Goal: Navigation & Orientation: Find specific page/section

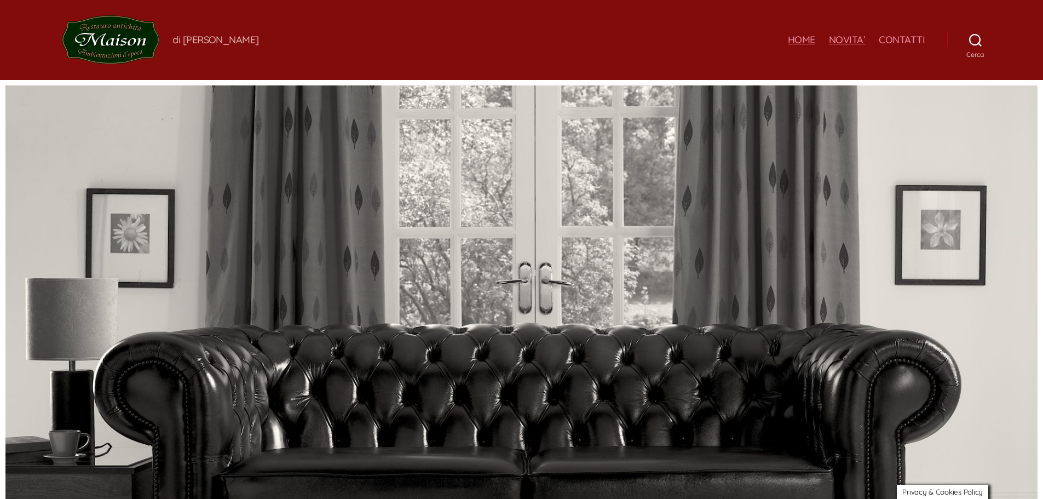
click at [847, 38] on link "NOVITA’" at bounding box center [847, 40] width 37 height 12
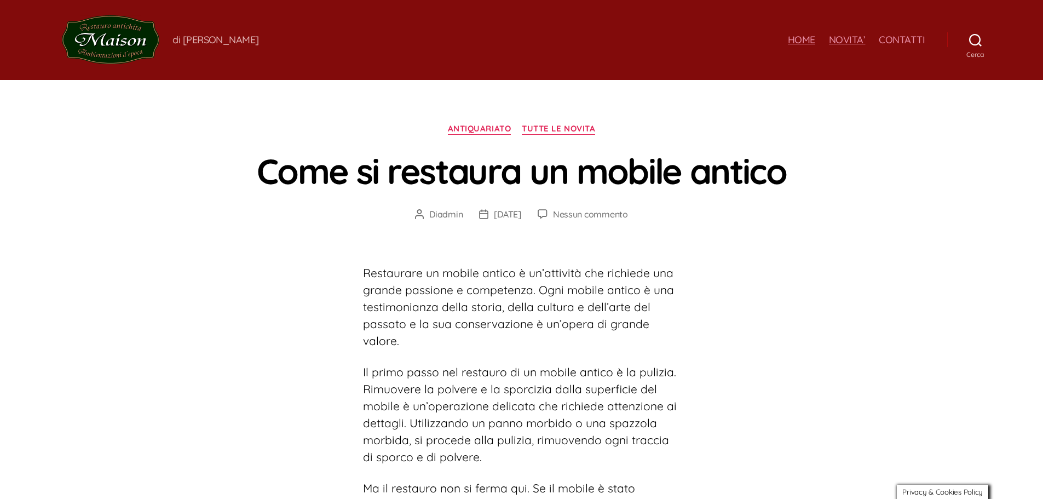
drag, startPoint x: 789, startPoint y: 39, endPoint x: 612, endPoint y: 1, distance: 181.1
click at [791, 39] on link "HOME" at bounding box center [801, 40] width 27 height 12
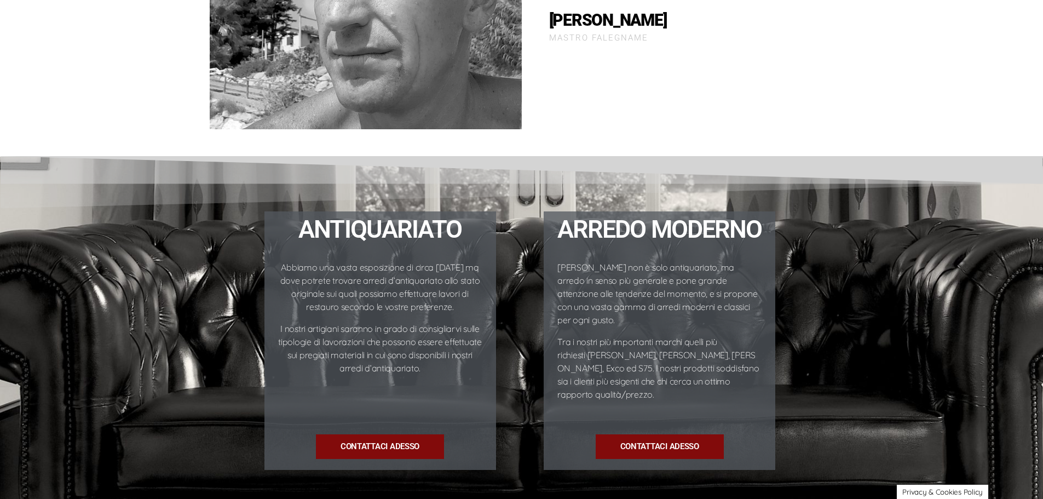
scroll to position [1369, 0]
